Goal: Browse casually

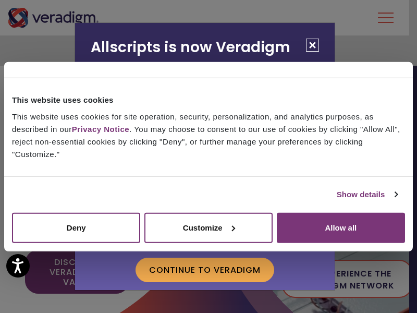
scroll to position [1615, 0]
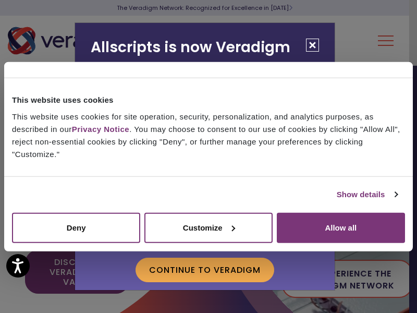
scroll to position [1615, 0]
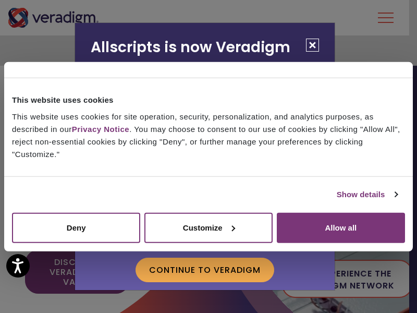
scroll to position [1615, 0]
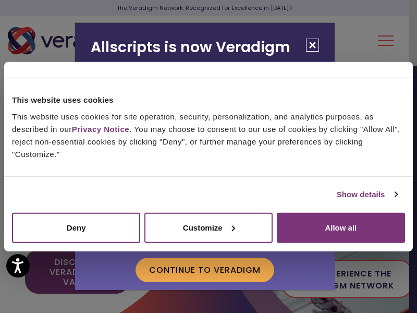
scroll to position [1615, 0]
